Goal: Information Seeking & Learning: Learn about a topic

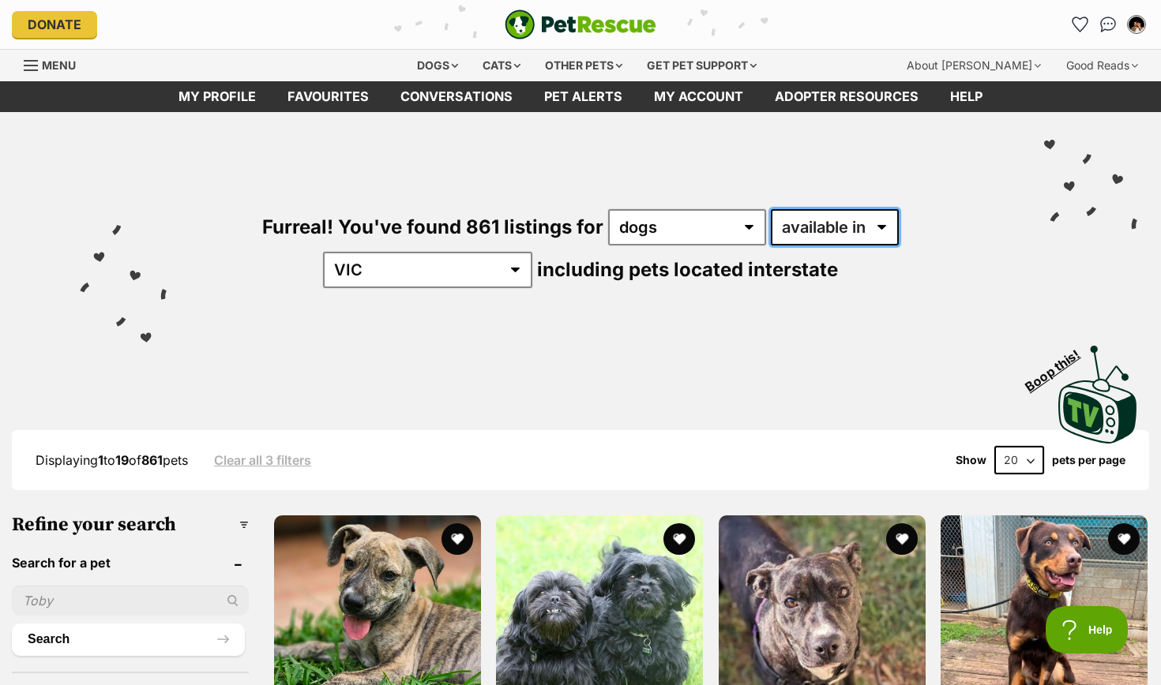
select select "disabled"
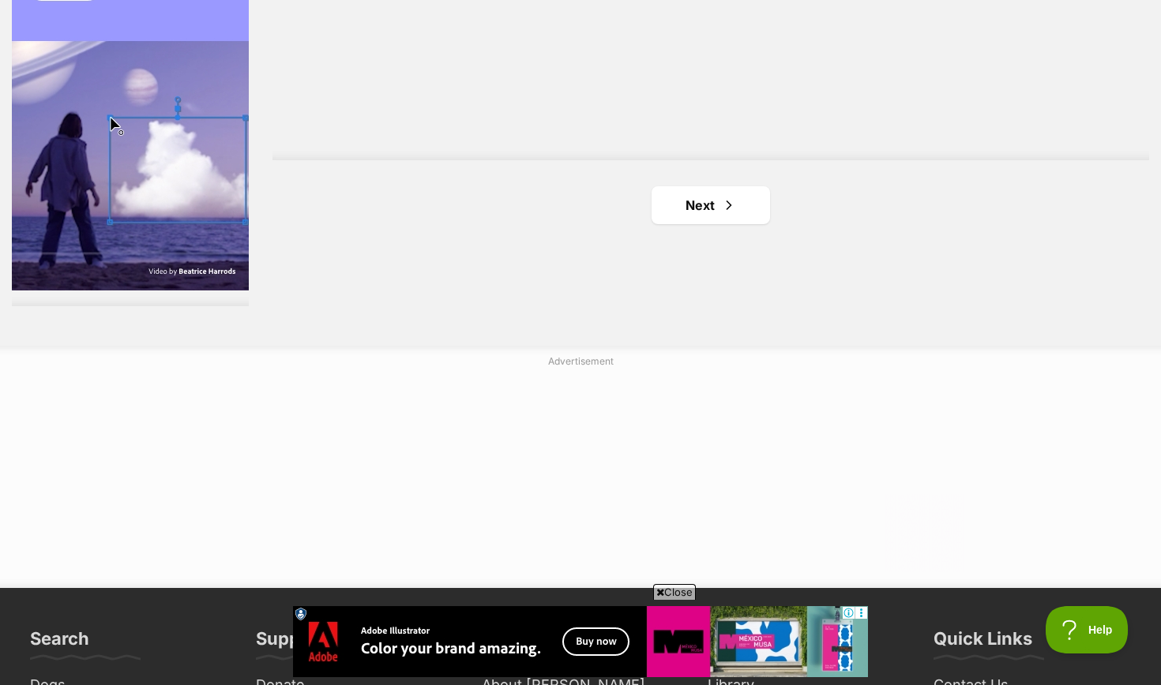
scroll to position [3073, 0]
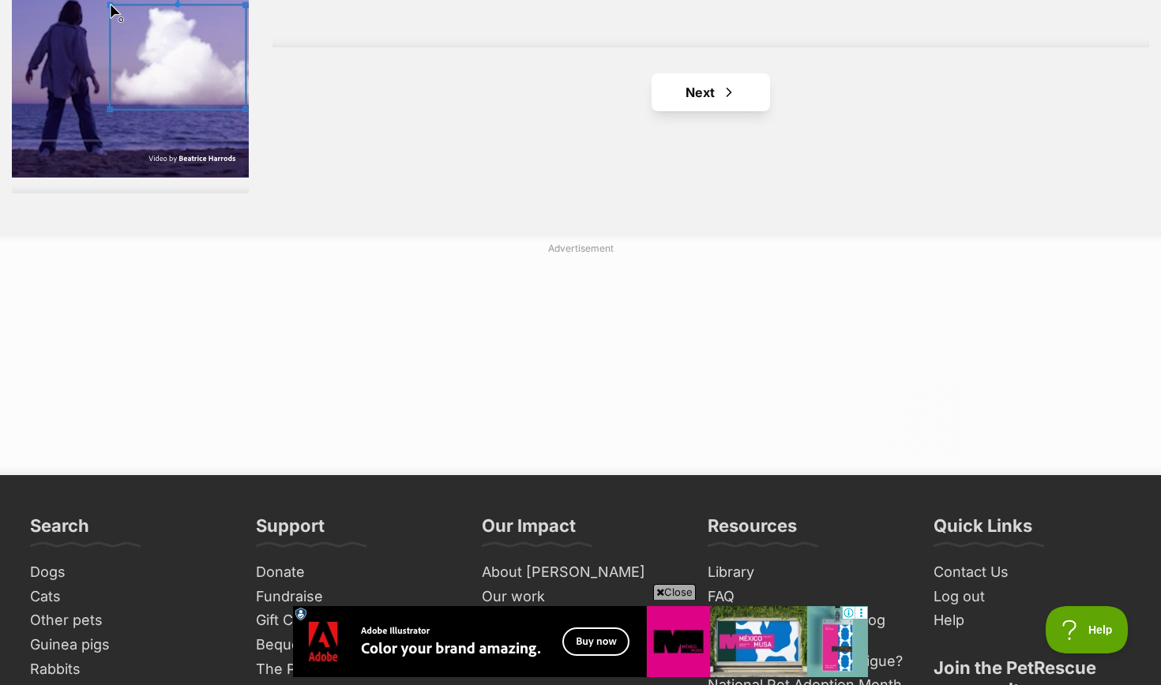
click at [715, 73] on link "Next" at bounding box center [710, 92] width 118 height 38
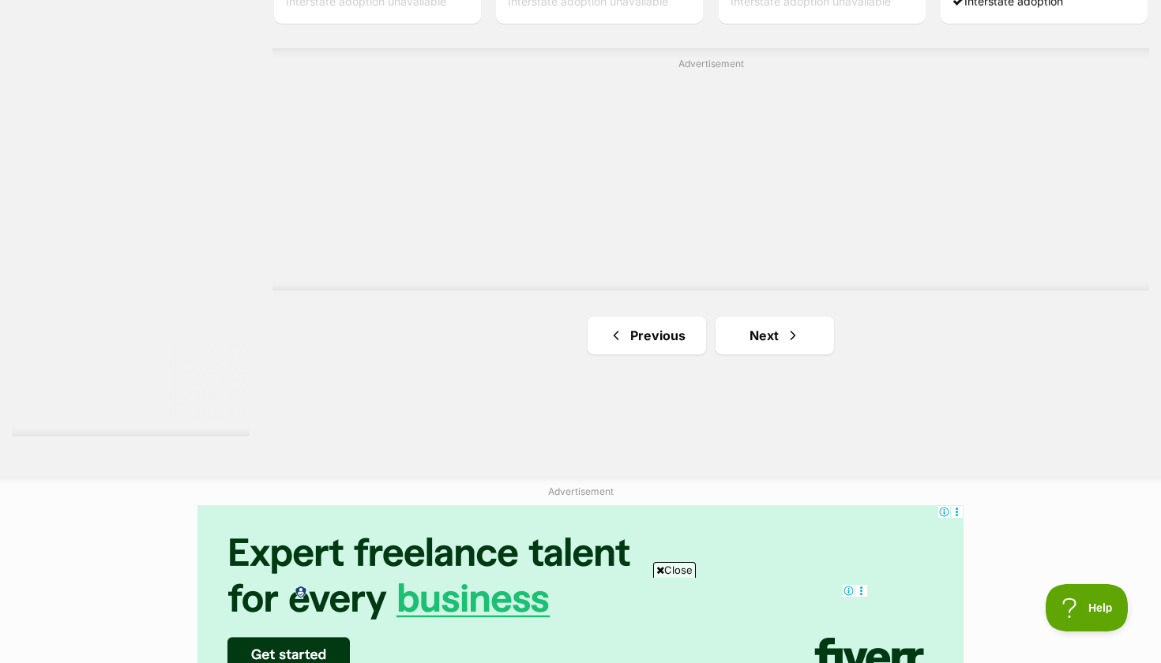
scroll to position [2840, 0]
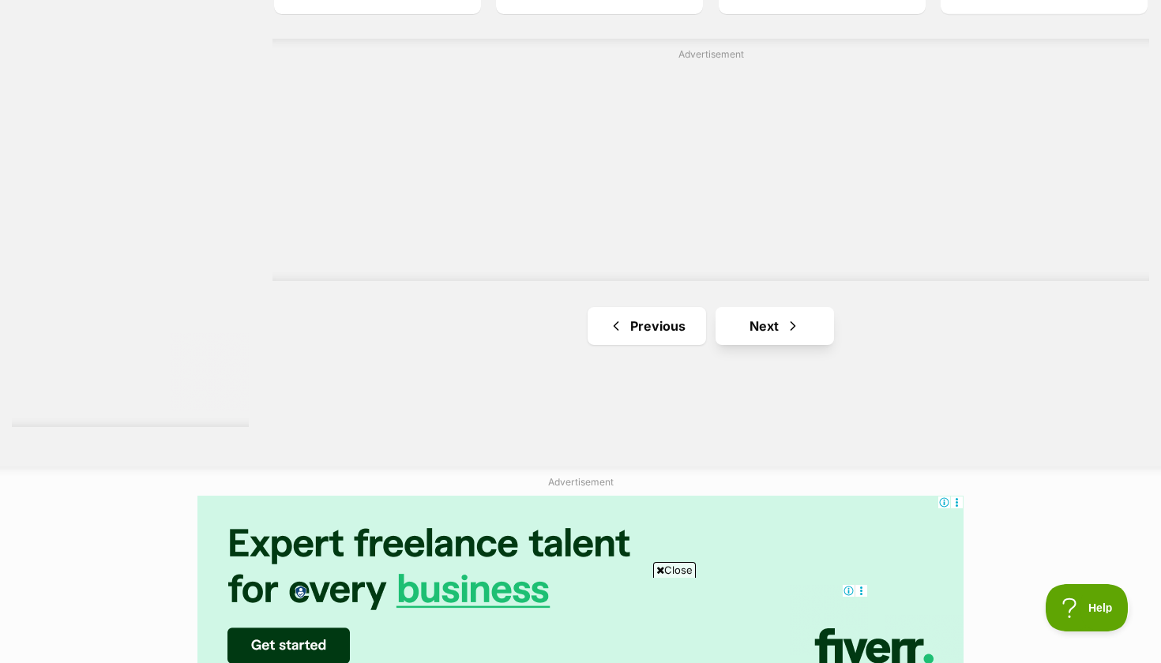
click at [813, 307] on link "Next" at bounding box center [774, 326] width 118 height 38
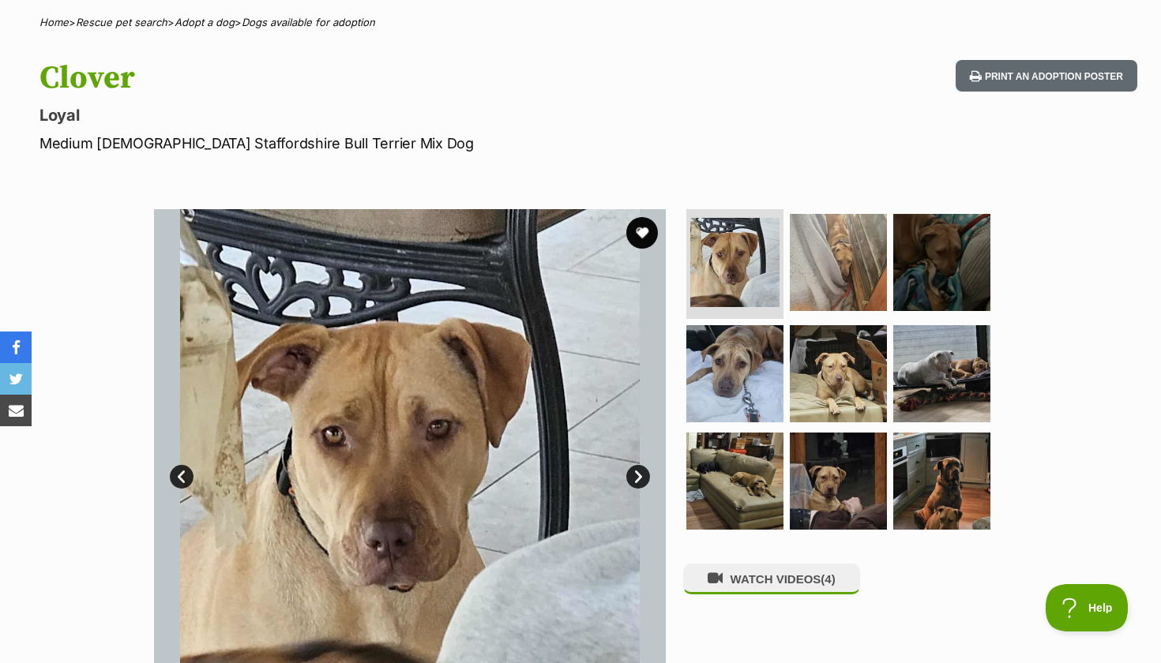
scroll to position [250, 0]
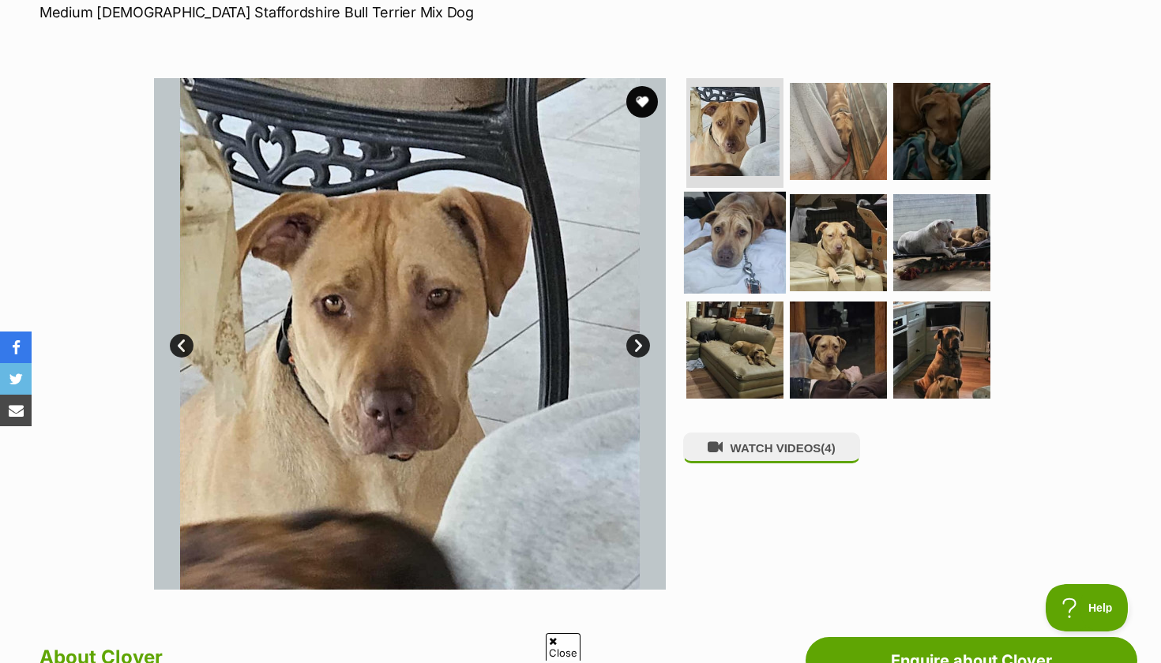
click at [768, 249] on img at bounding box center [735, 243] width 102 height 102
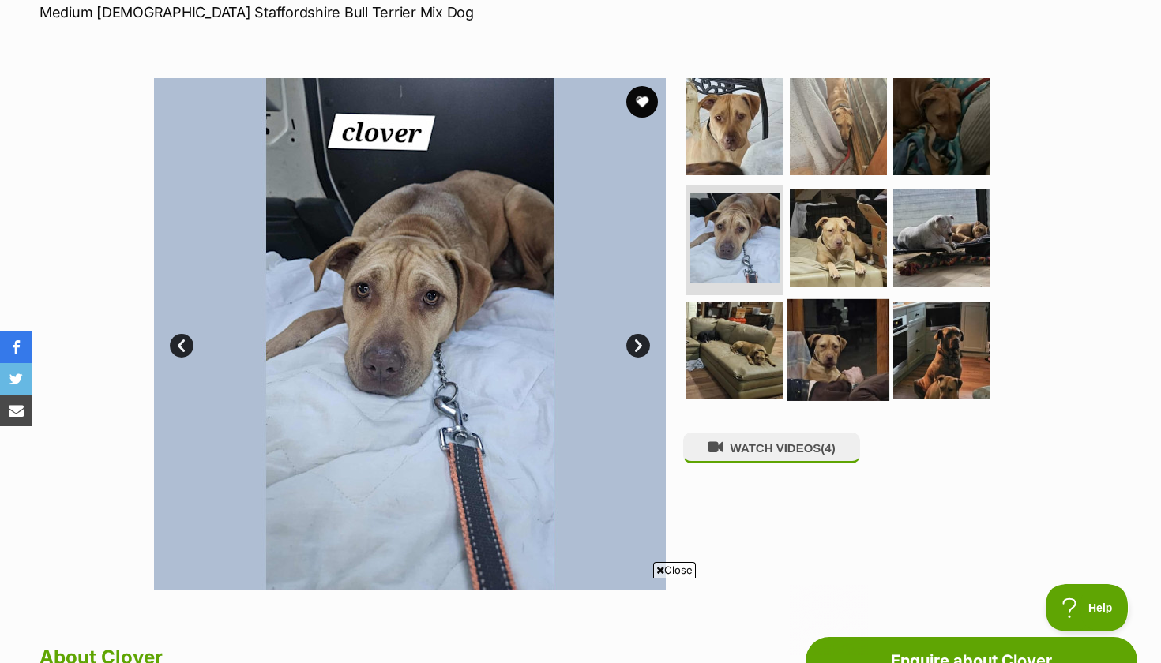
scroll to position [0, 0]
click at [853, 334] on img at bounding box center [838, 350] width 102 height 102
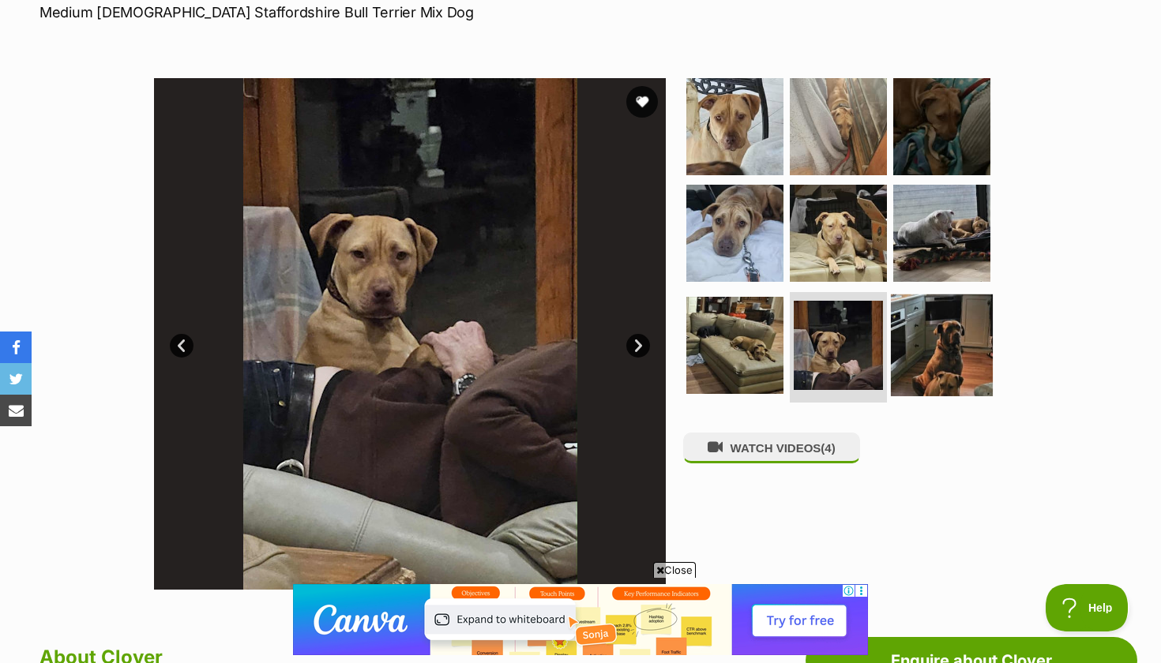
click at [910, 344] on img at bounding box center [942, 346] width 102 height 102
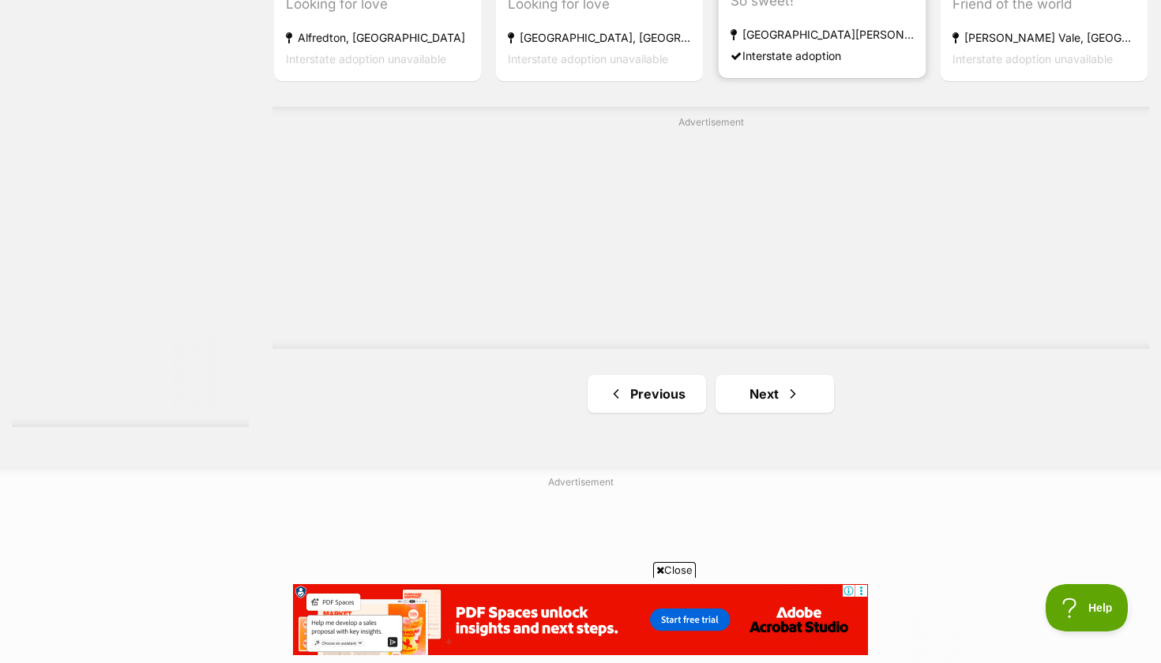
scroll to position [2938, 0]
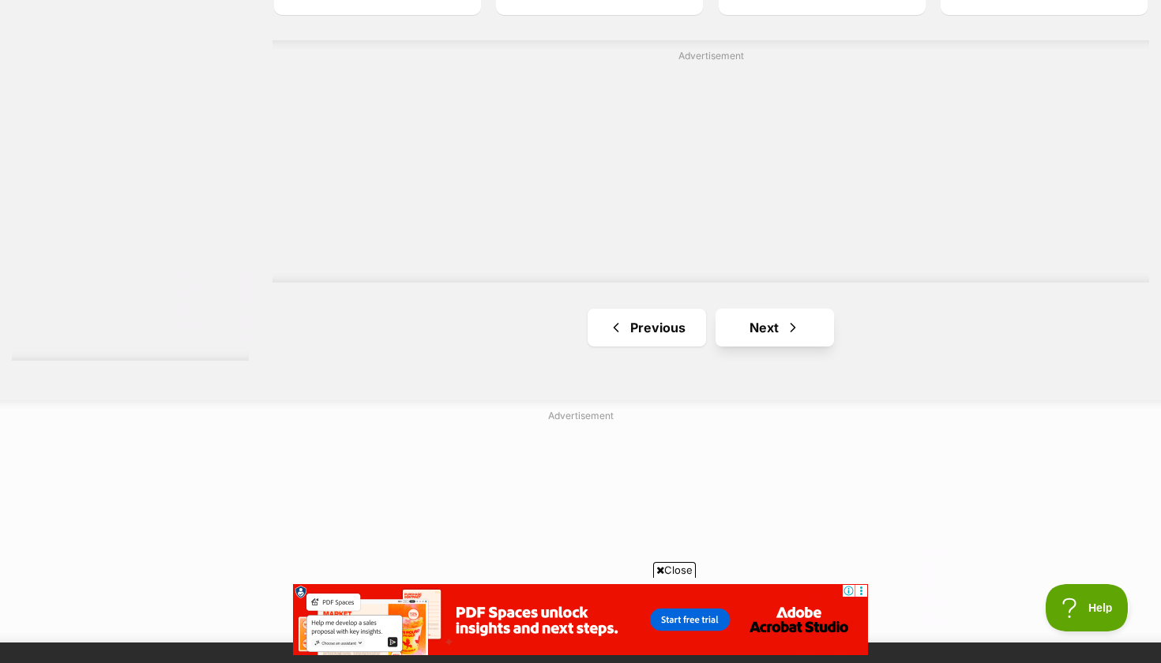
click at [743, 309] on link "Next" at bounding box center [774, 328] width 118 height 38
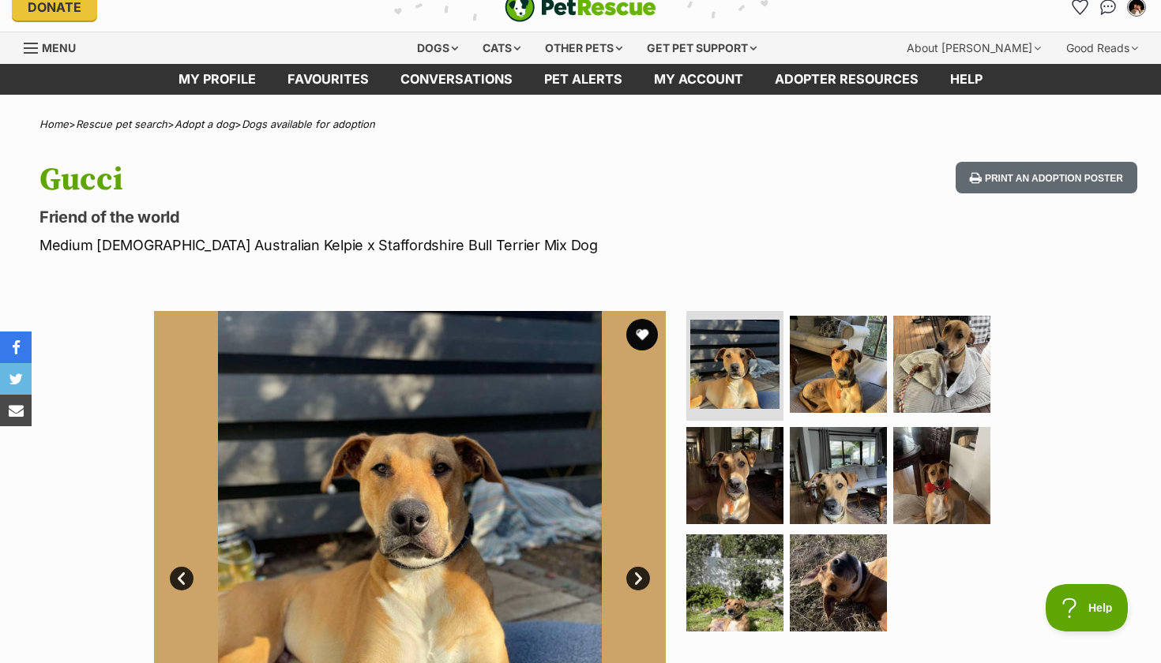
scroll to position [18, 0]
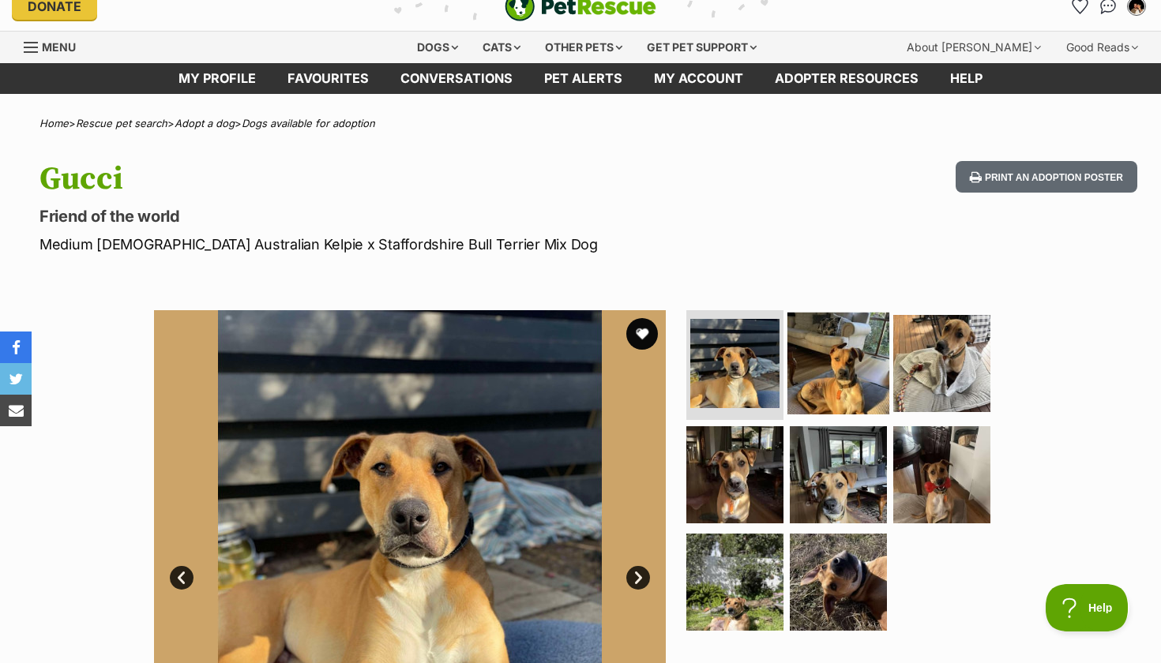
click at [821, 362] on img at bounding box center [838, 363] width 102 height 102
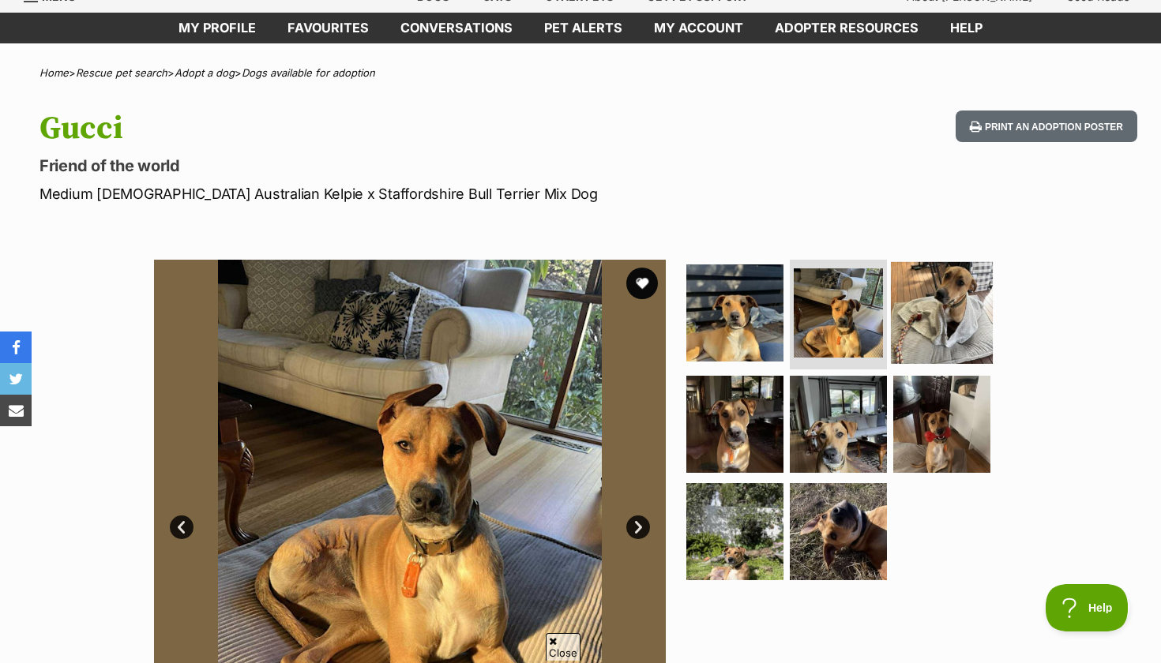
scroll to position [0, 0]
click at [937, 318] on img at bounding box center [942, 312] width 102 height 102
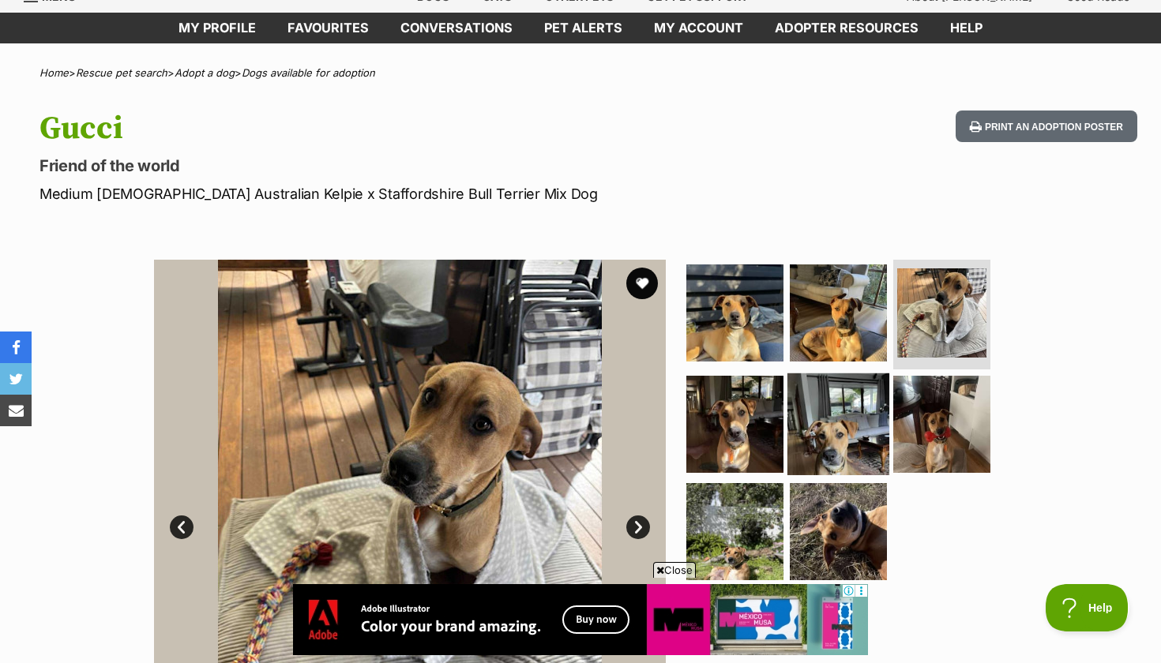
click at [846, 452] on img at bounding box center [838, 425] width 102 height 102
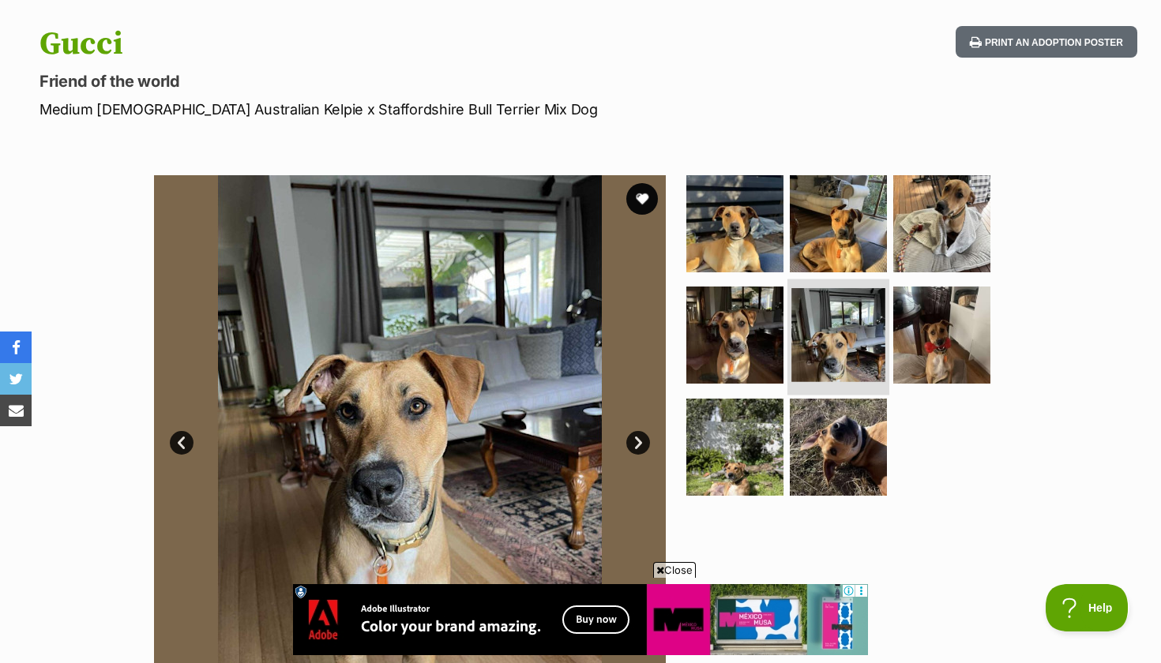
scroll to position [179, 0]
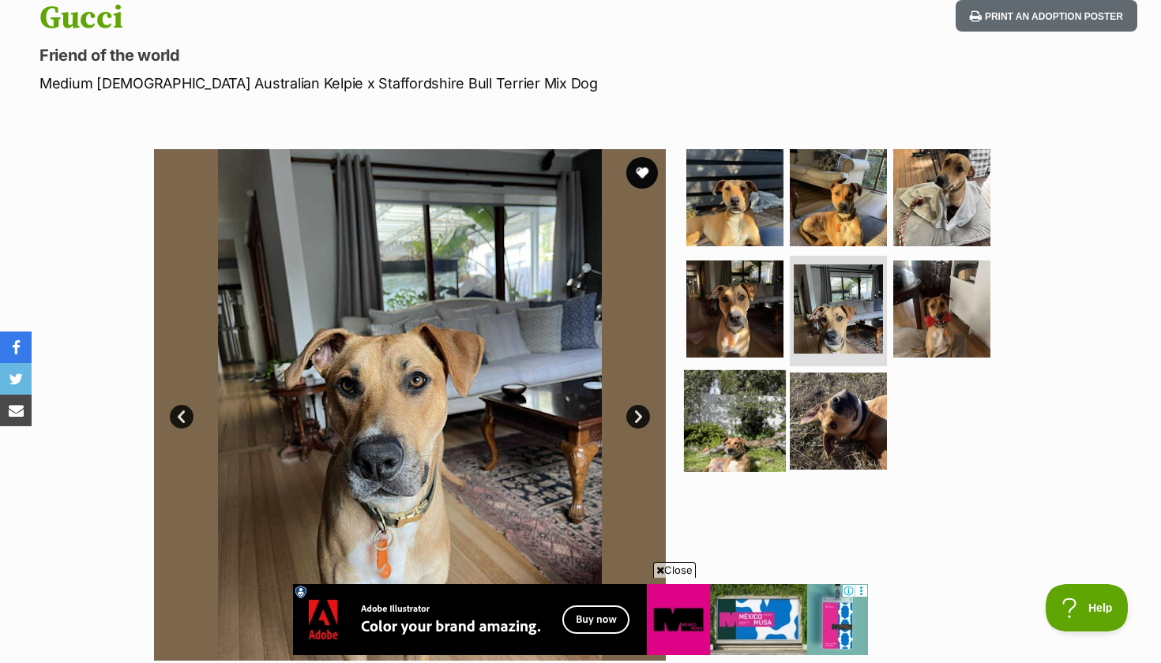
click at [756, 419] on img at bounding box center [735, 421] width 102 height 102
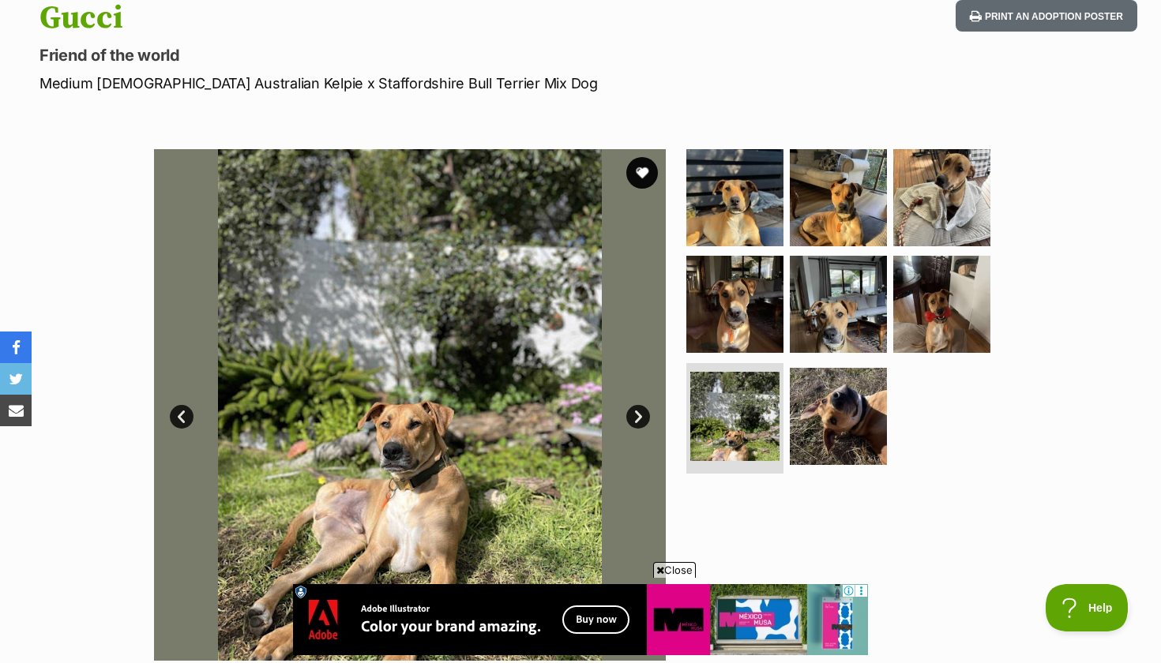
click at [904, 355] on ul at bounding box center [845, 314] width 324 height 331
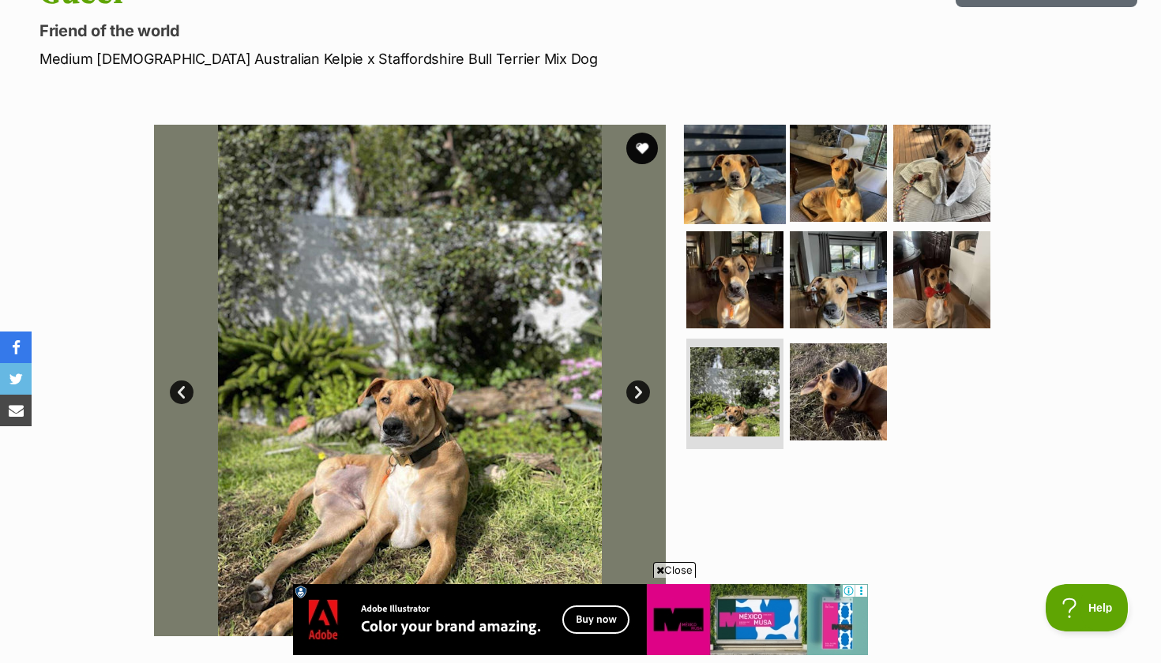
scroll to position [0, 0]
click at [739, 181] on img at bounding box center [735, 173] width 102 height 102
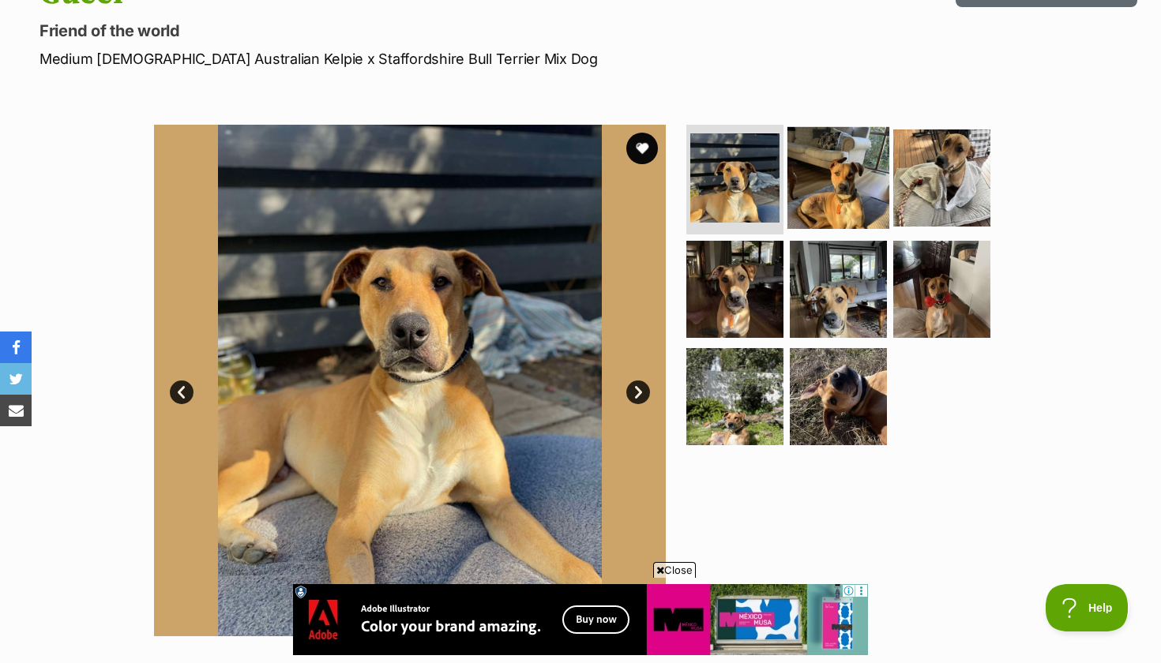
click at [823, 193] on img at bounding box center [838, 177] width 102 height 102
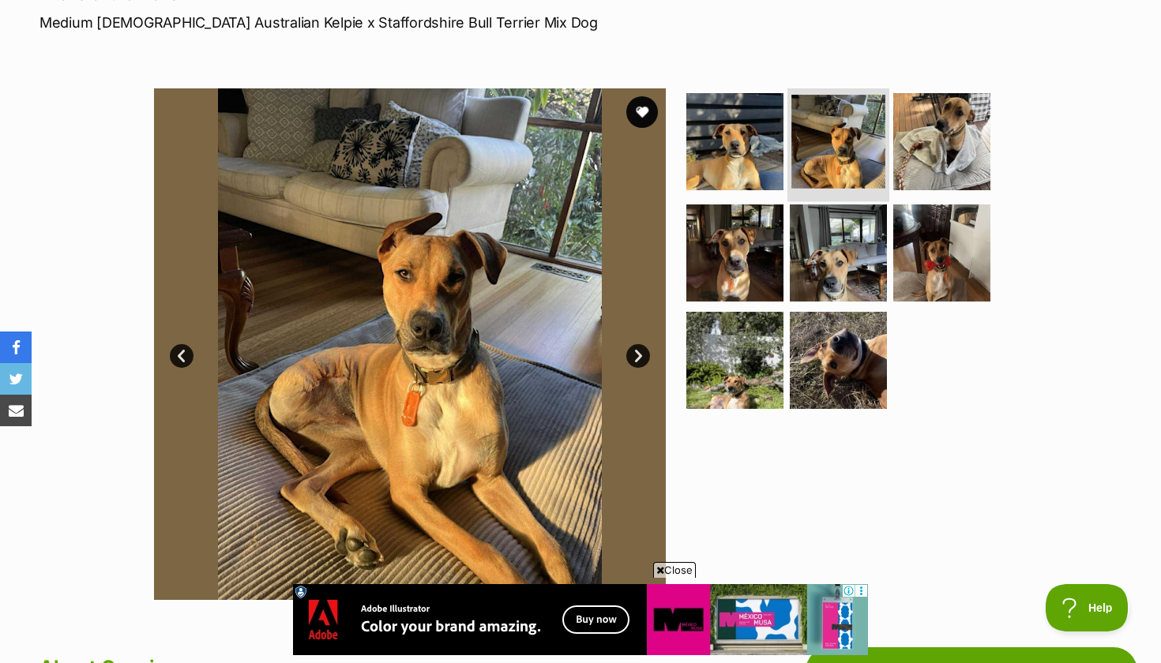
scroll to position [246, 0]
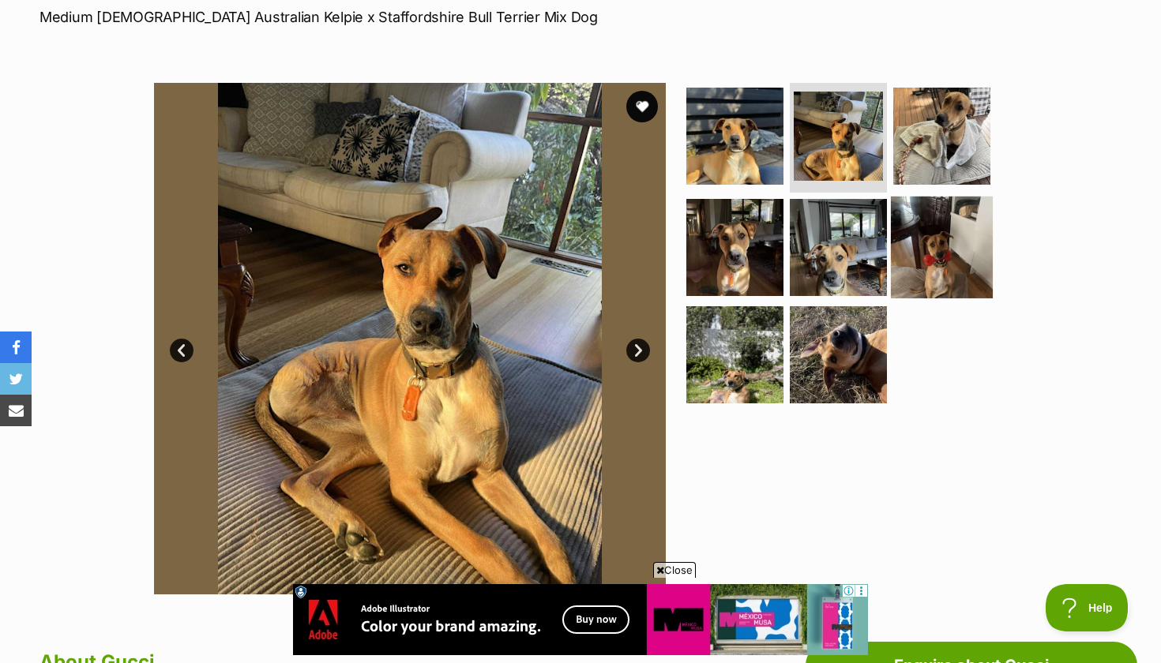
click at [922, 228] on img at bounding box center [942, 248] width 102 height 102
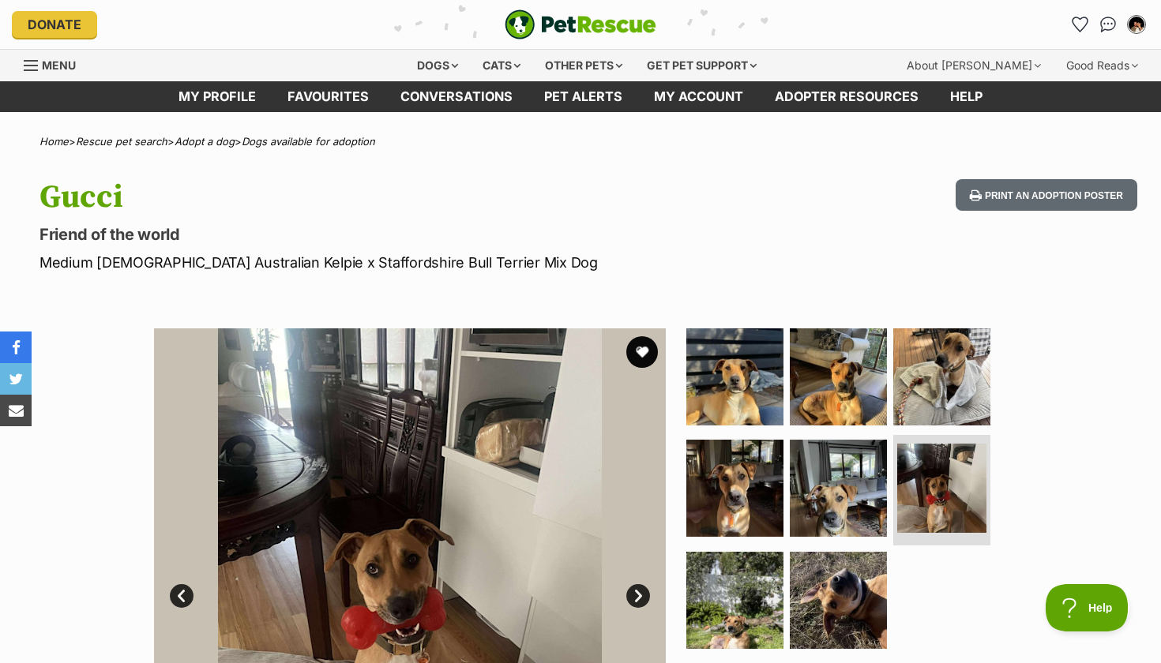
scroll to position [0, 0]
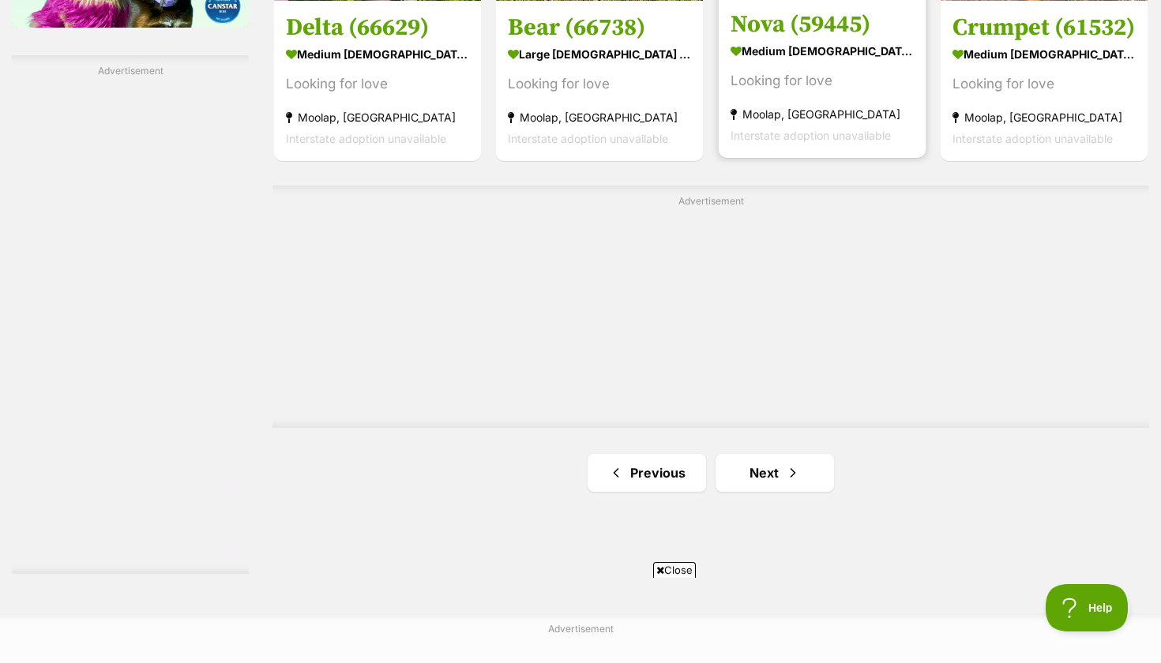
scroll to position [2696, 0]
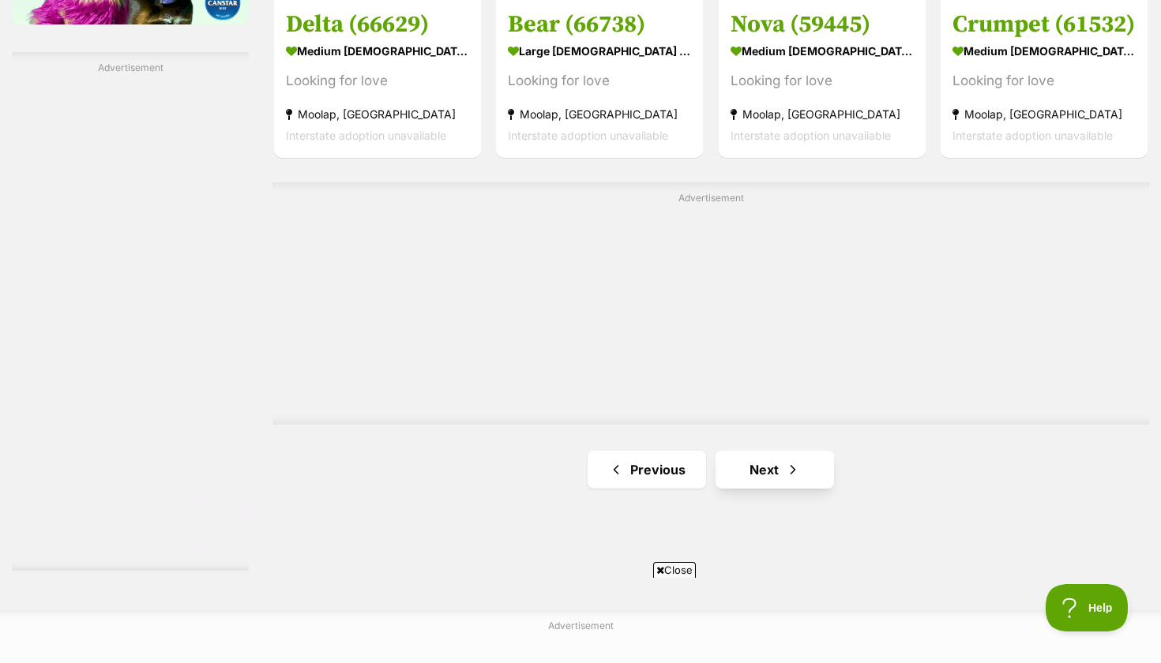
click at [792, 460] on span "Next page" at bounding box center [793, 469] width 16 height 19
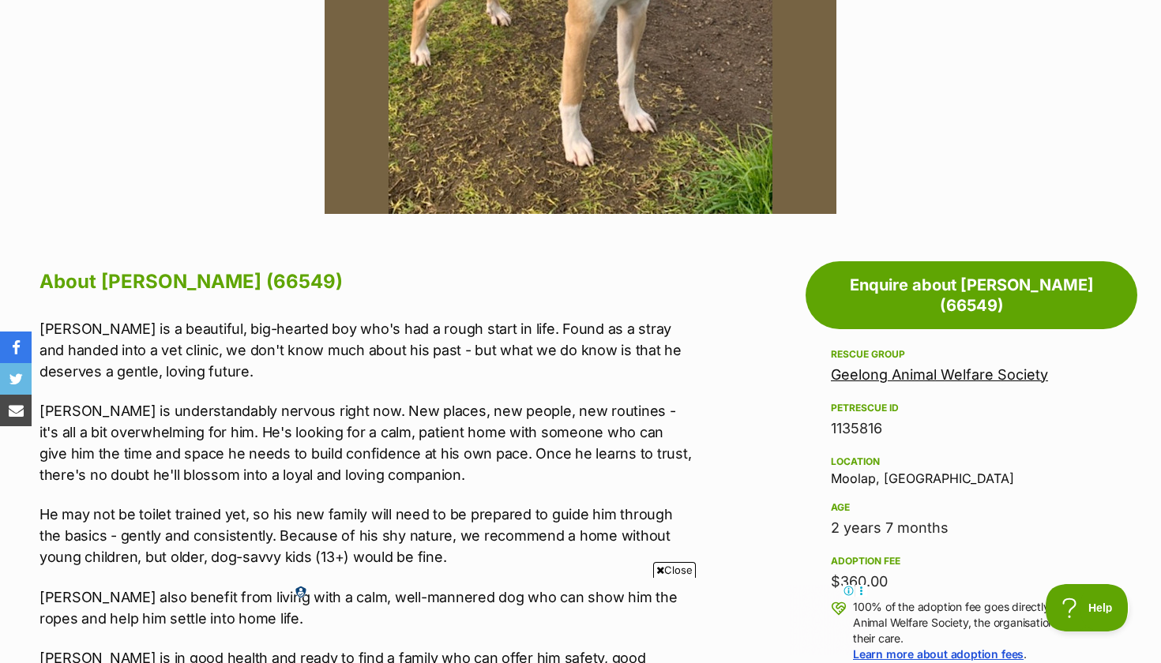
scroll to position [639, 0]
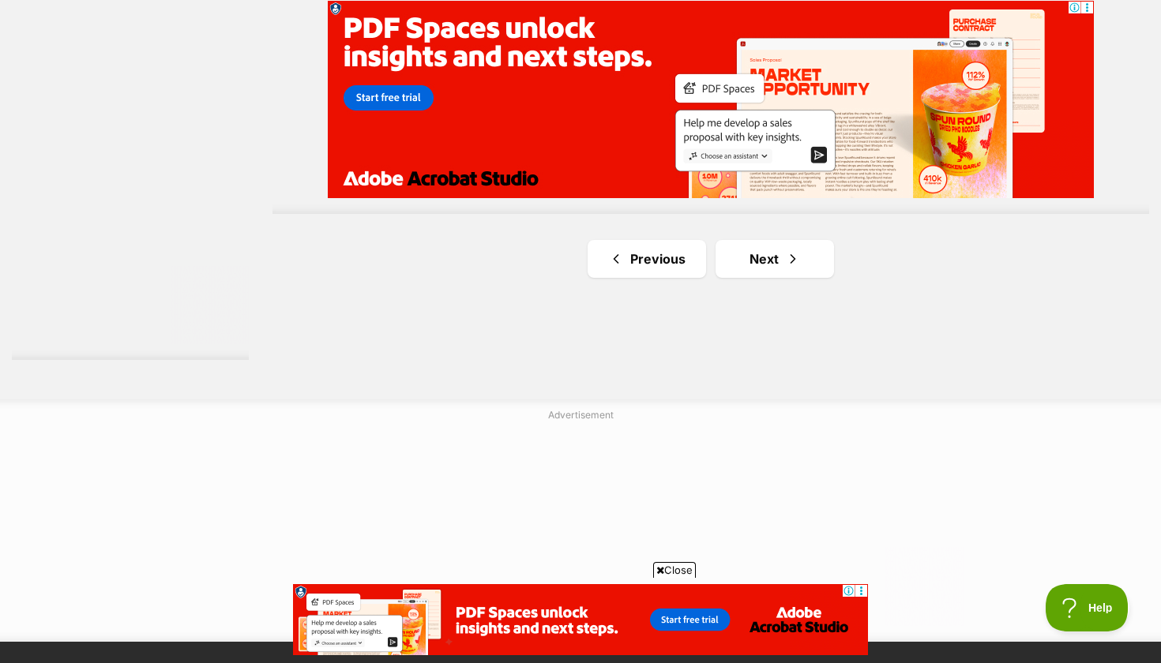
scroll to position [2940, 0]
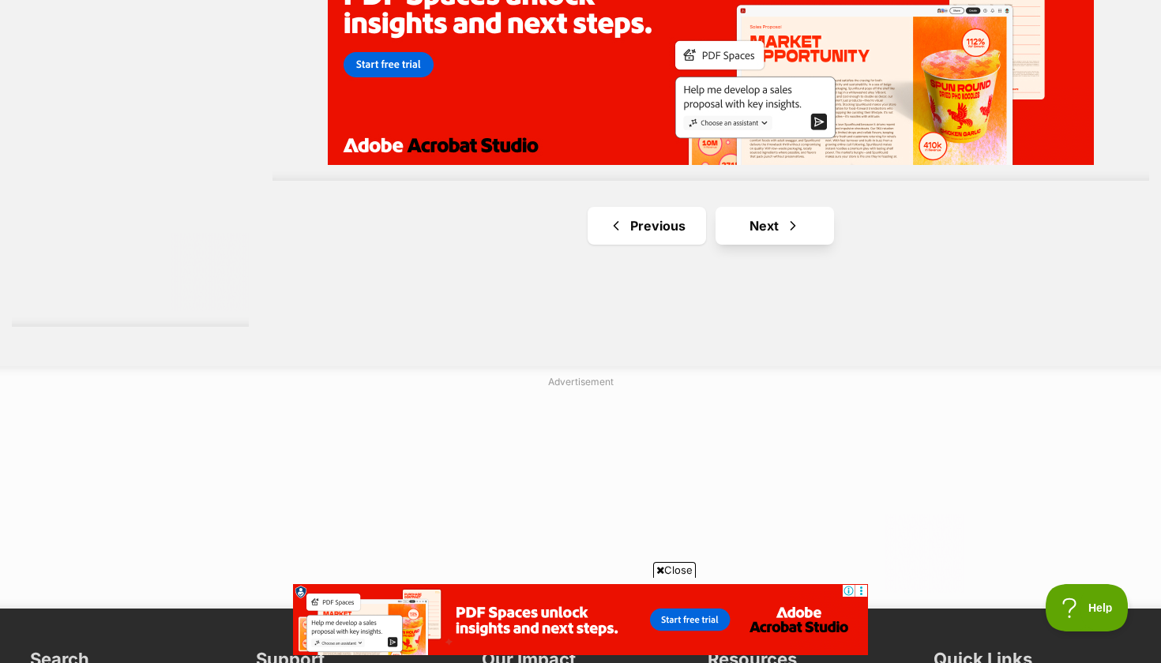
click at [792, 216] on span "Next page" at bounding box center [793, 225] width 16 height 19
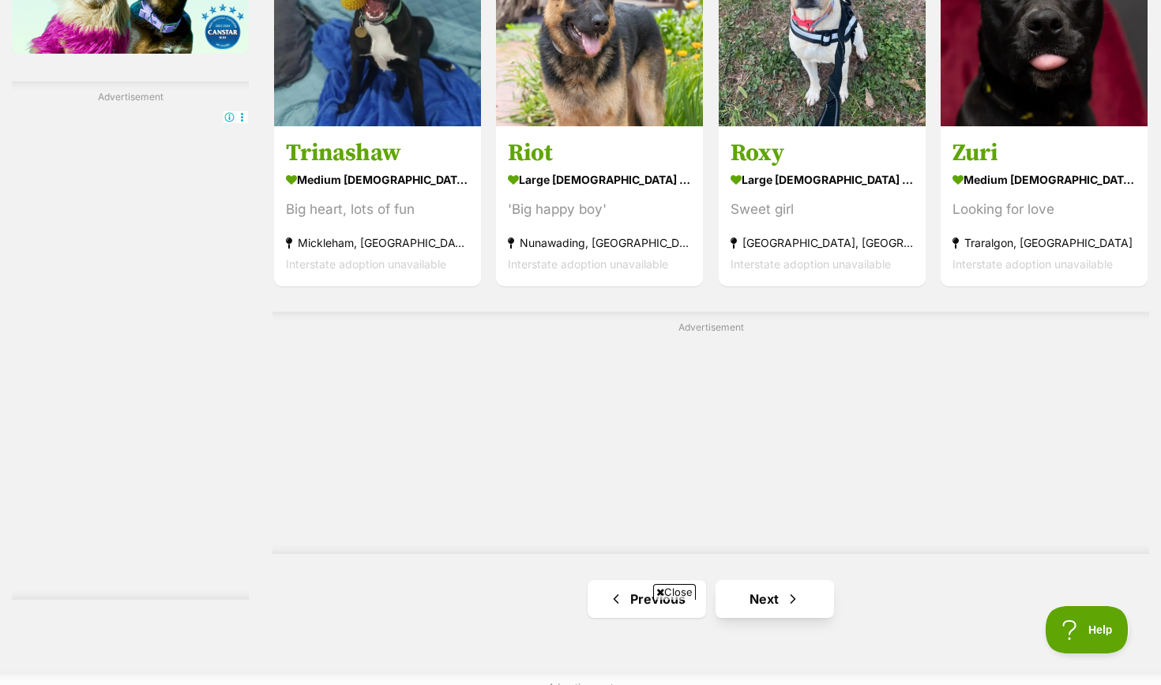
click at [747, 580] on link "Next" at bounding box center [774, 599] width 118 height 38
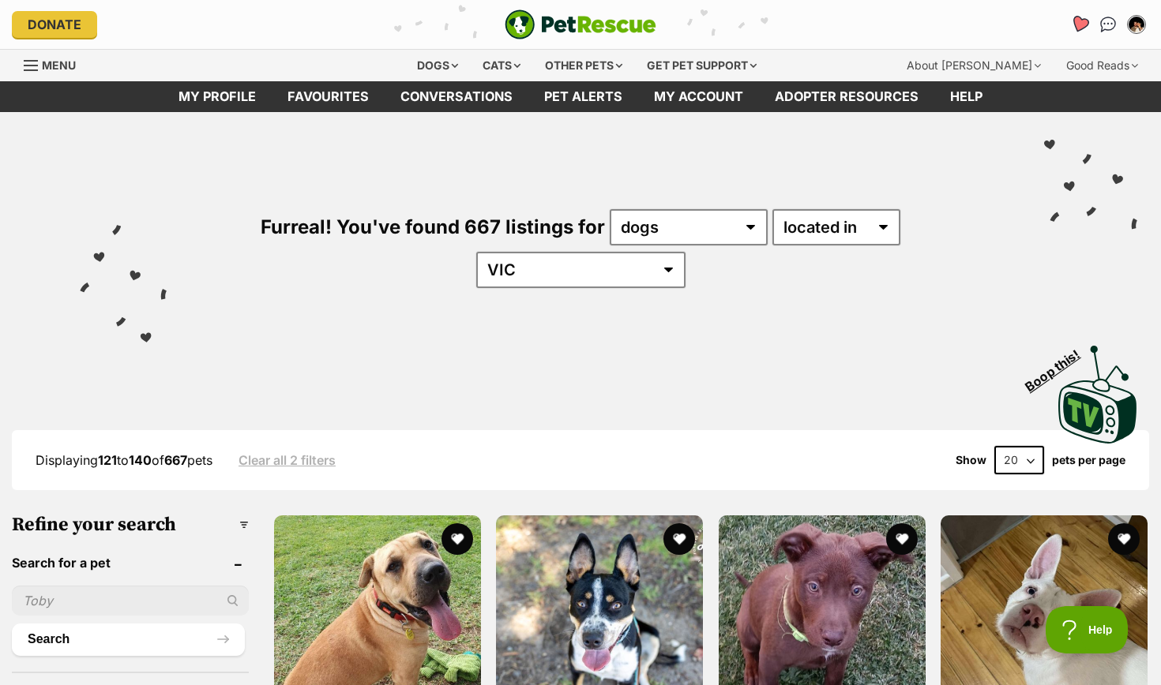
click at [1078, 25] on icon "Favourites" at bounding box center [1079, 24] width 19 height 18
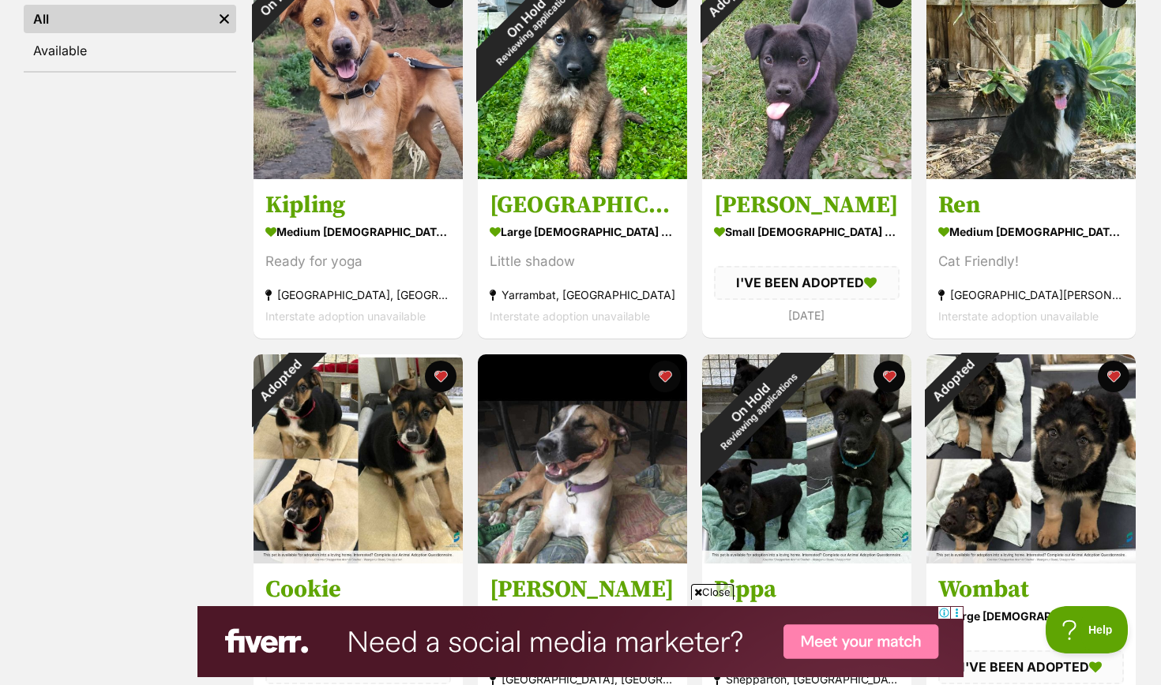
scroll to position [560, 0]
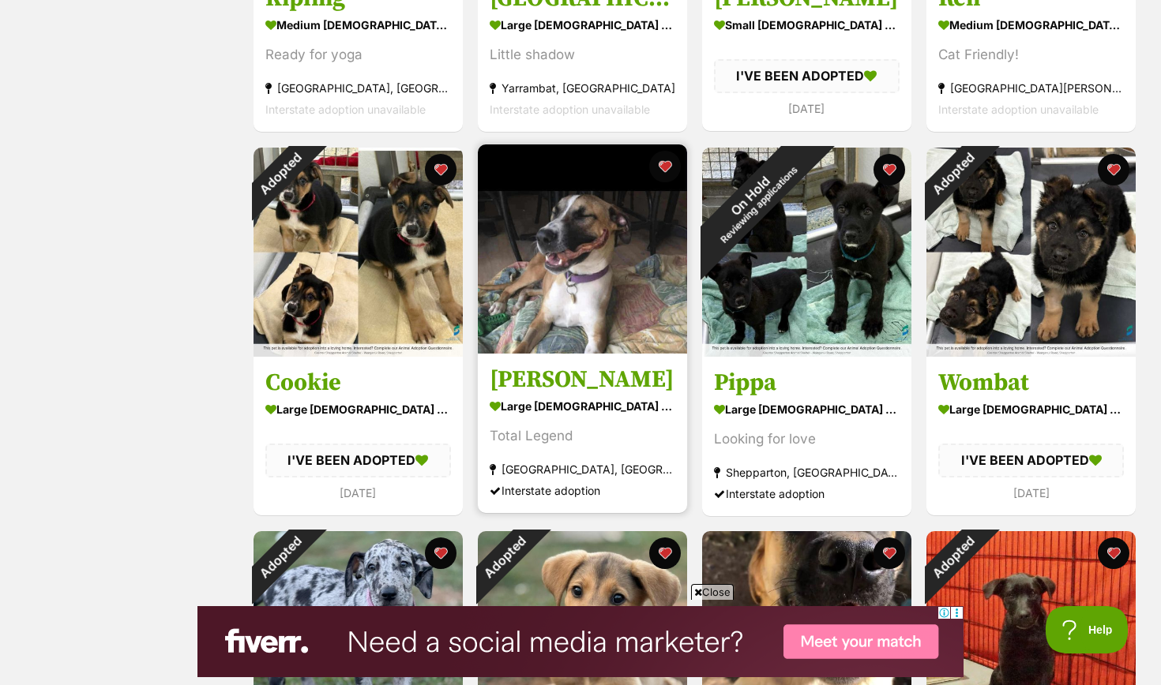
click at [539, 387] on h3 "[PERSON_NAME]" at bounding box center [583, 380] width 186 height 30
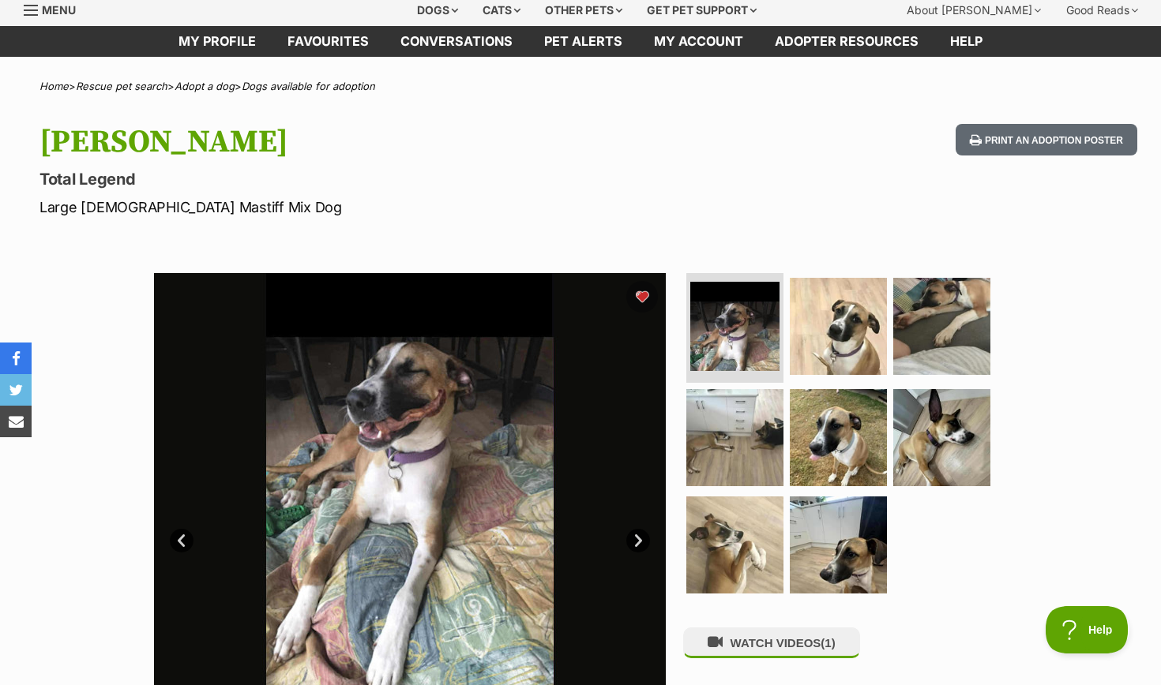
scroll to position [58, 0]
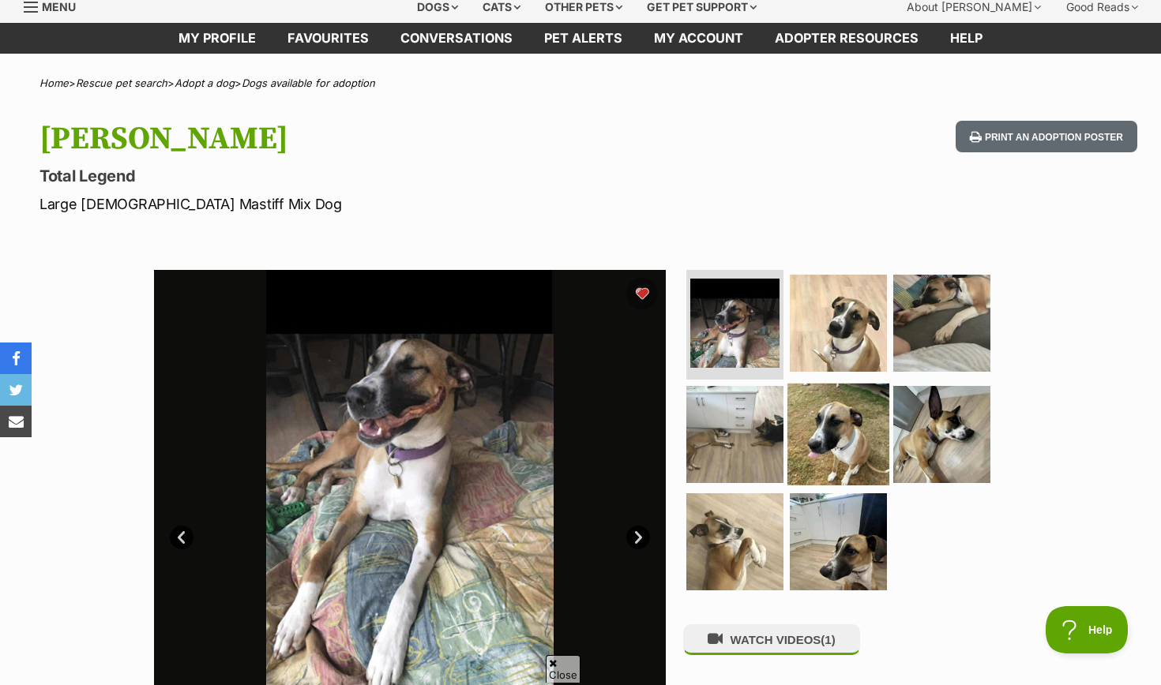
click at [832, 430] on img at bounding box center [838, 435] width 102 height 102
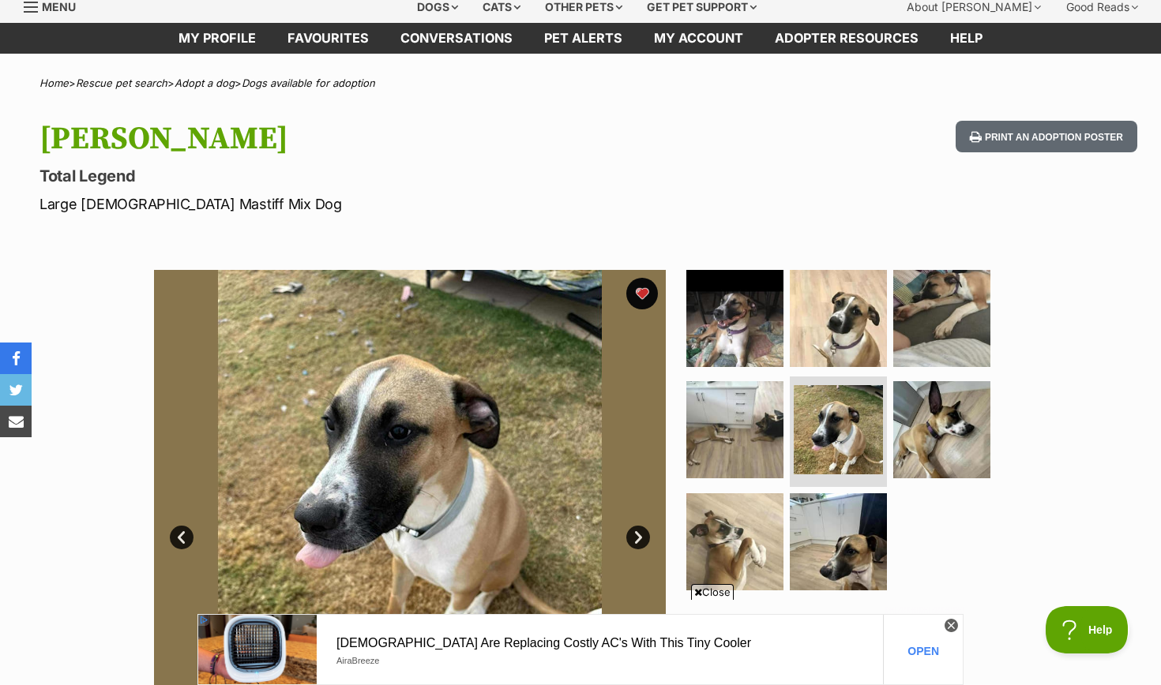
scroll to position [0, 0]
